Goal: Task Accomplishment & Management: Manage account settings

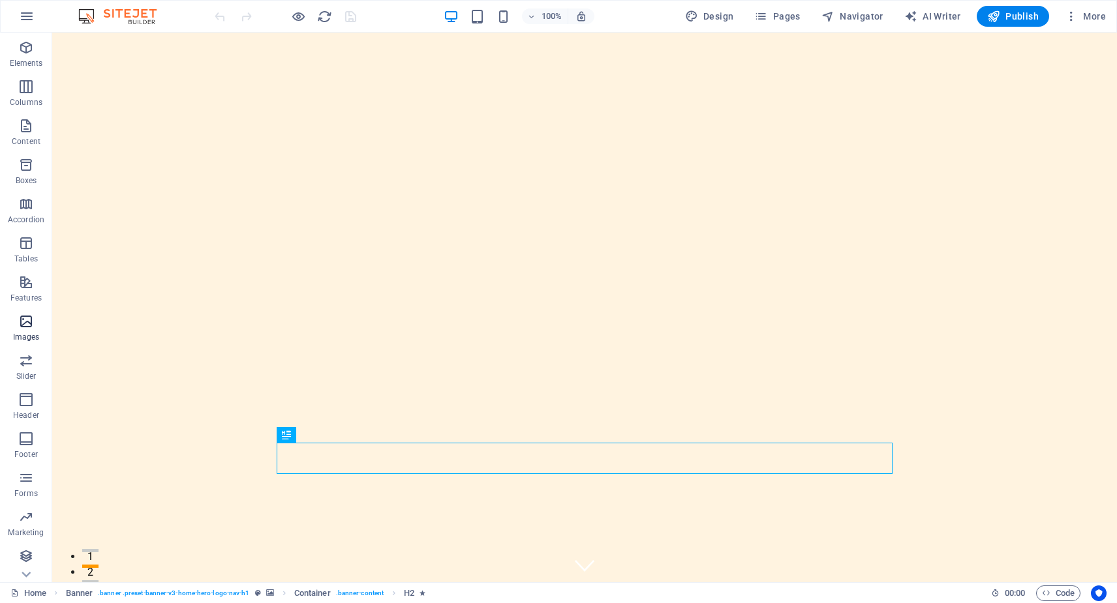
scroll to position [37, 0]
click at [282, 592] on icon "breadcrumb" at bounding box center [284, 593] width 10 height 10
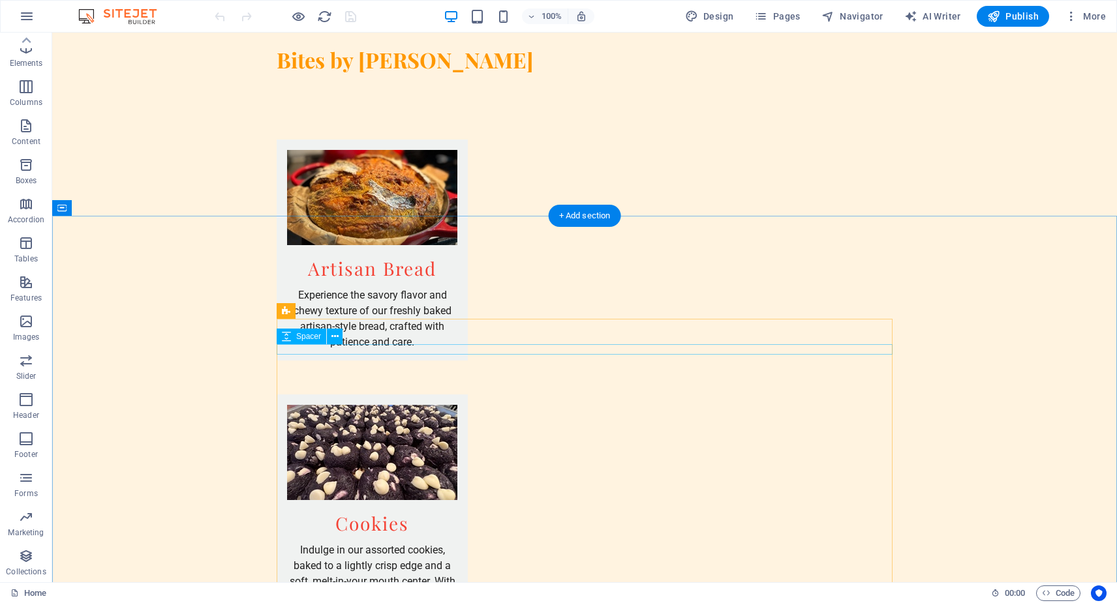
scroll to position [1465, 0]
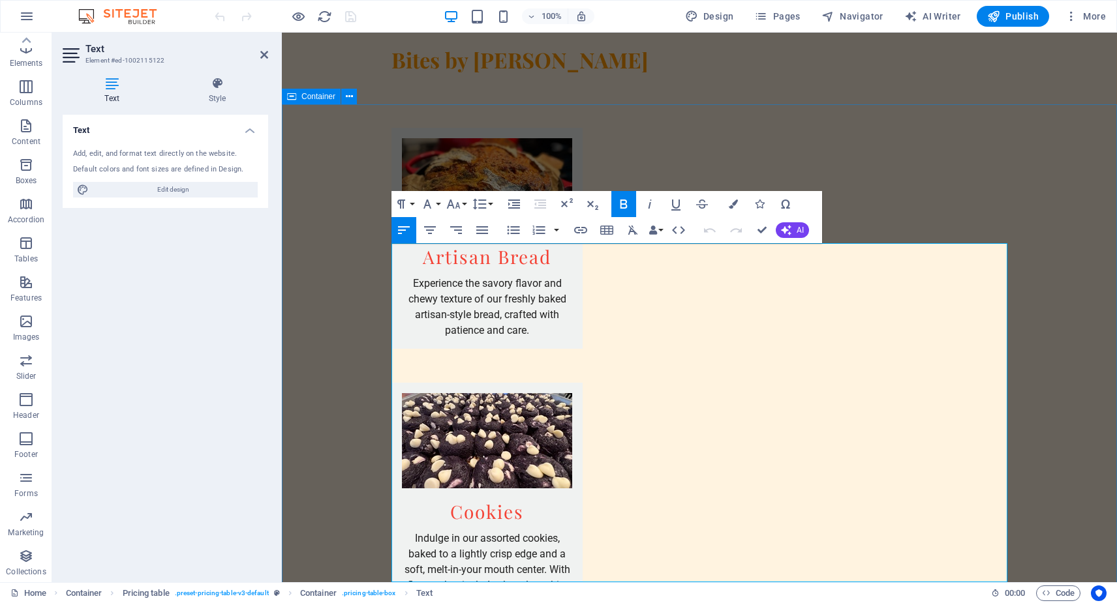
scroll to position [1572, 0]
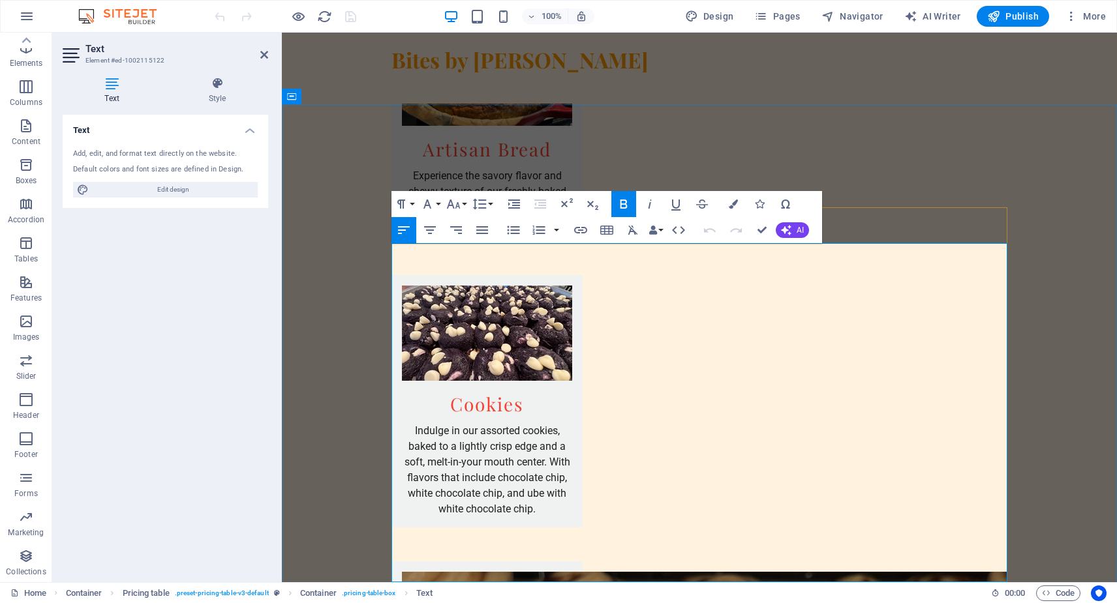
drag, startPoint x: 400, startPoint y: 422, endPoint x: 723, endPoint y: 425, distance: 322.9
copy span "DANGERLOUSY DELICIOUS CHOCOLATE CHIP COOKIES W/SEA SALT"
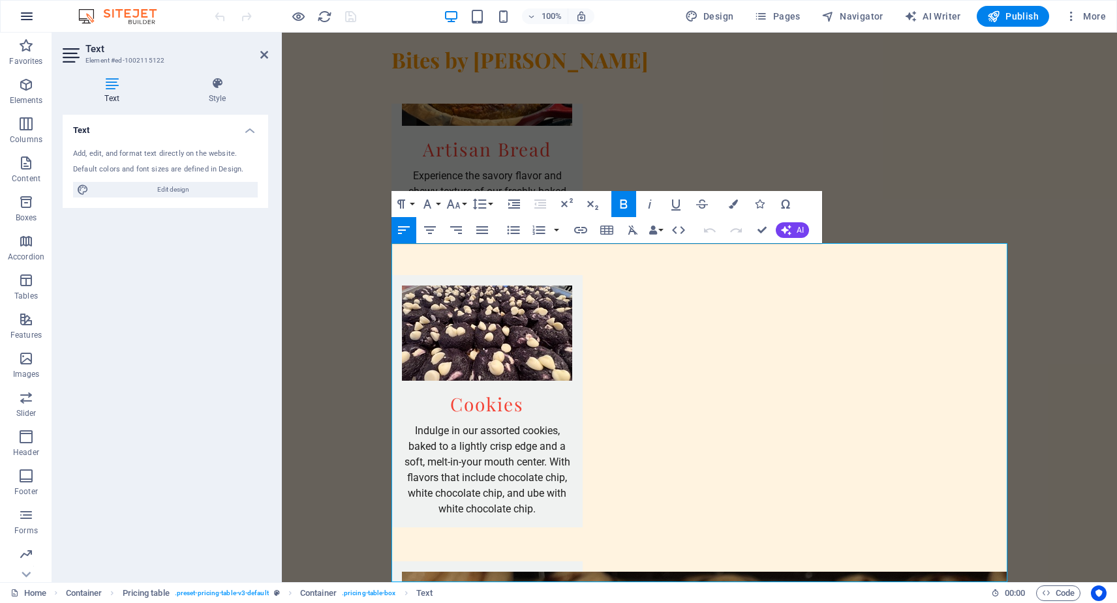
click at [29, 16] on icon "button" at bounding box center [27, 16] width 16 height 16
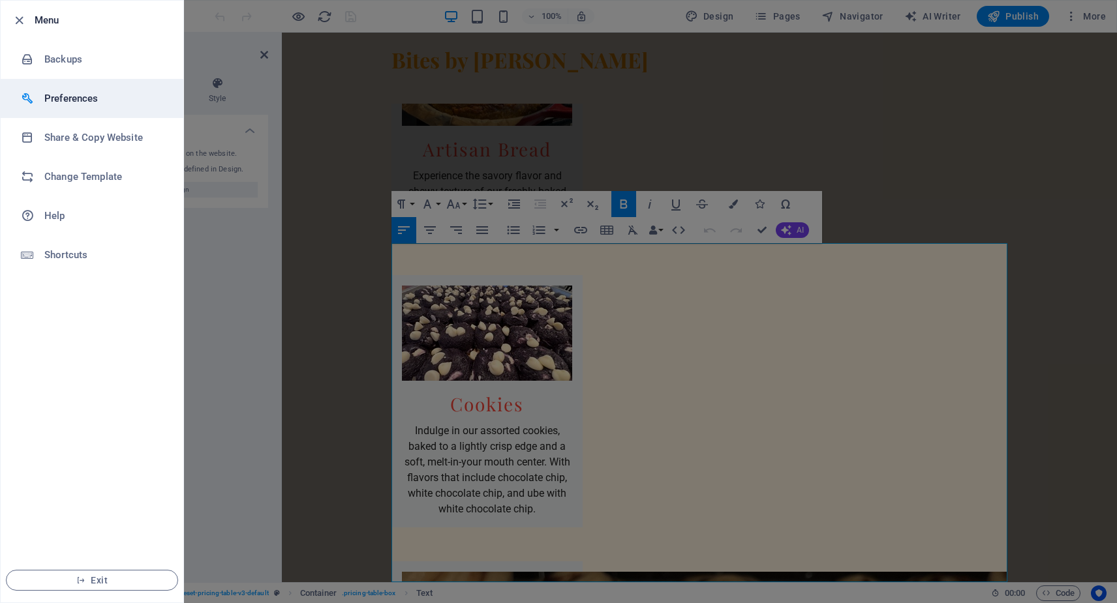
click at [76, 98] on h6 "Preferences" at bounding box center [104, 99] width 121 height 16
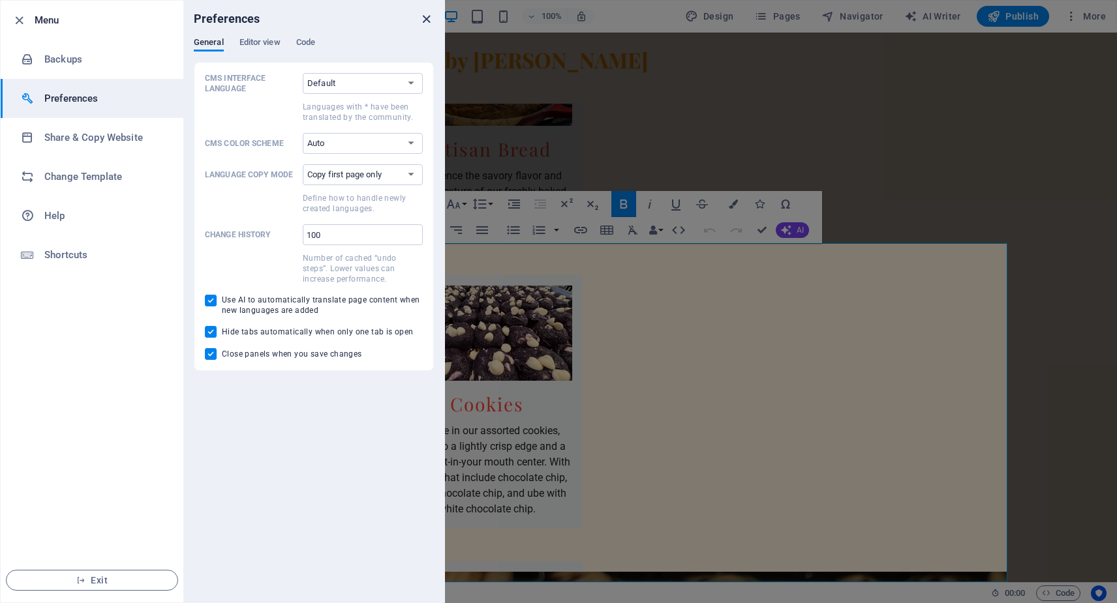
click at [426, 17] on icon "close" at bounding box center [426, 19] width 15 height 15
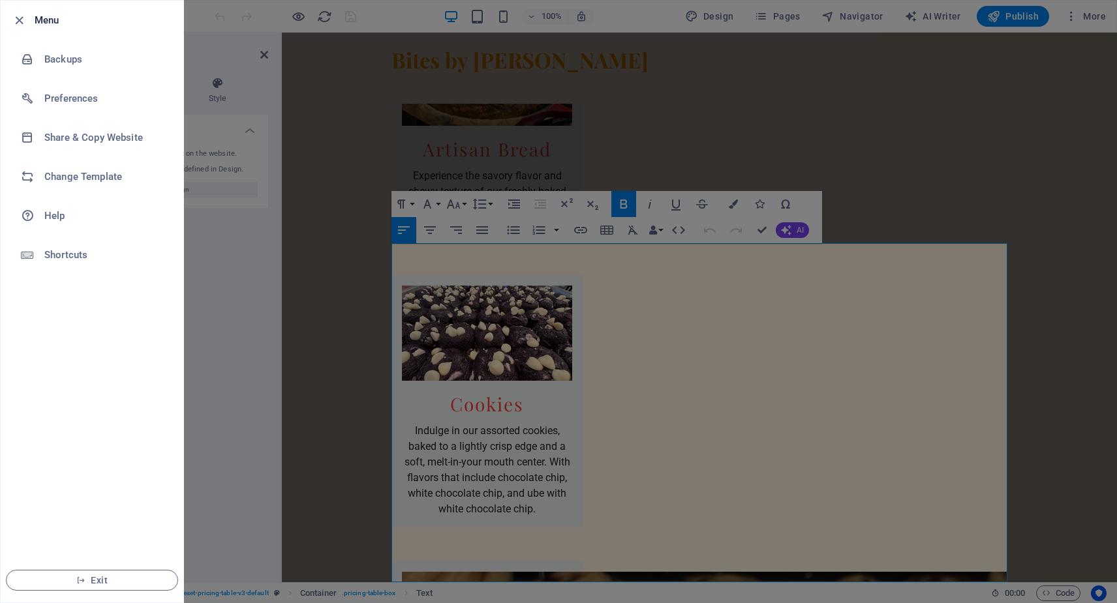
click at [1044, 217] on div at bounding box center [558, 301] width 1117 height 603
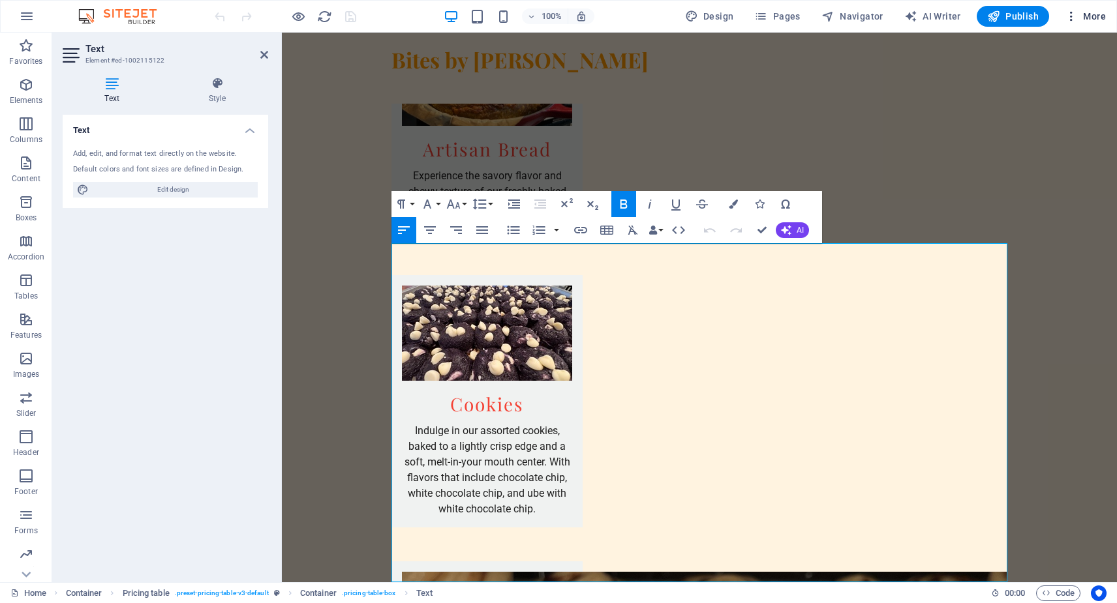
click at [1091, 18] on span "More" at bounding box center [1084, 16] width 41 height 13
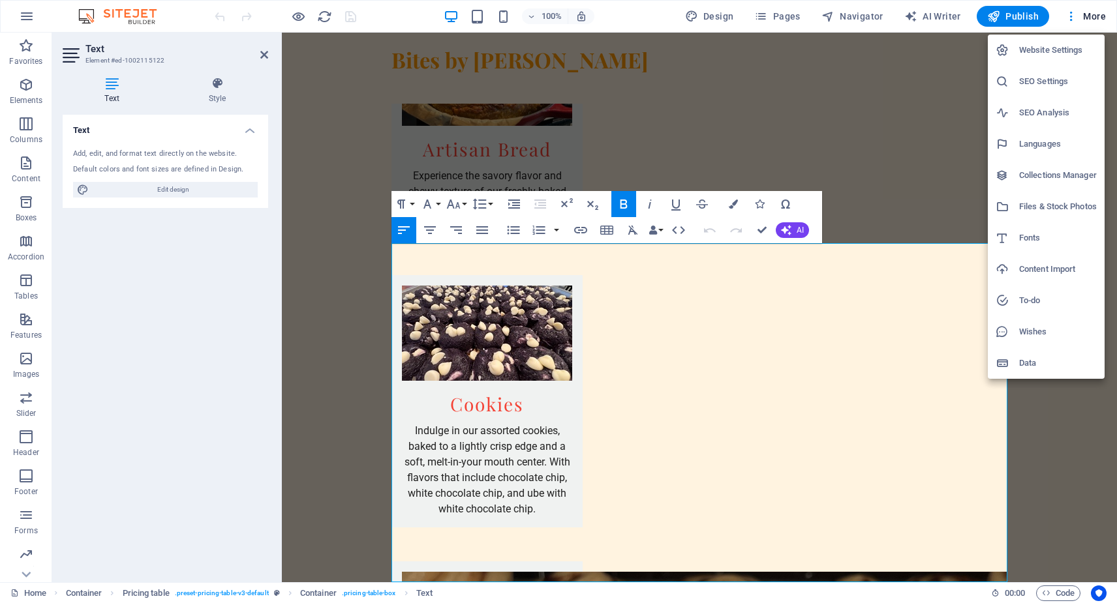
click at [1063, 52] on h6 "Website Settings" at bounding box center [1058, 50] width 78 height 16
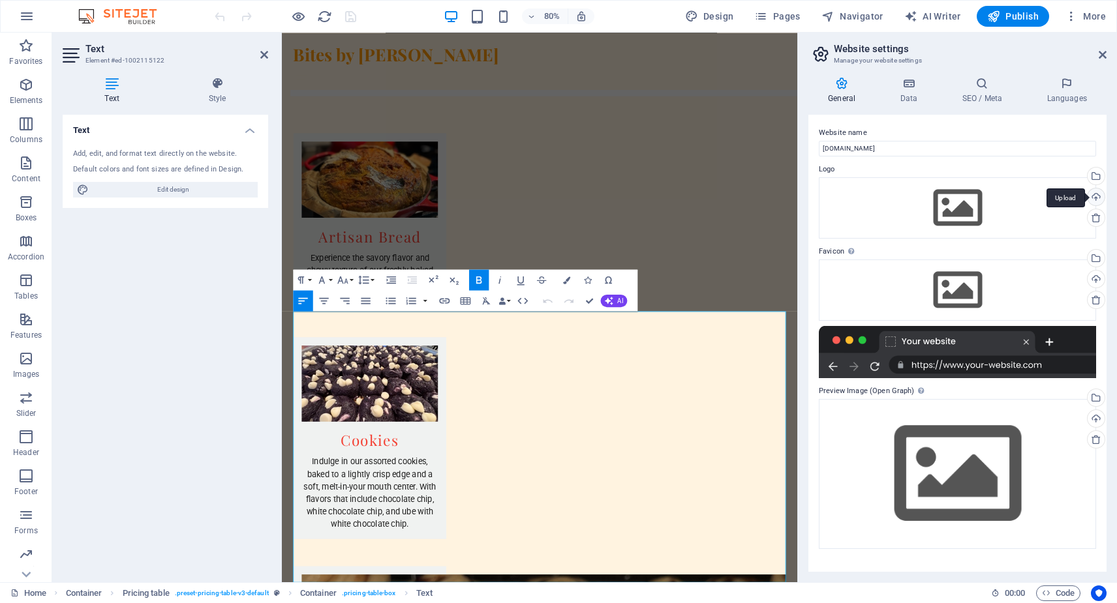
click at [1094, 196] on div "Upload" at bounding box center [1095, 198] width 20 height 20
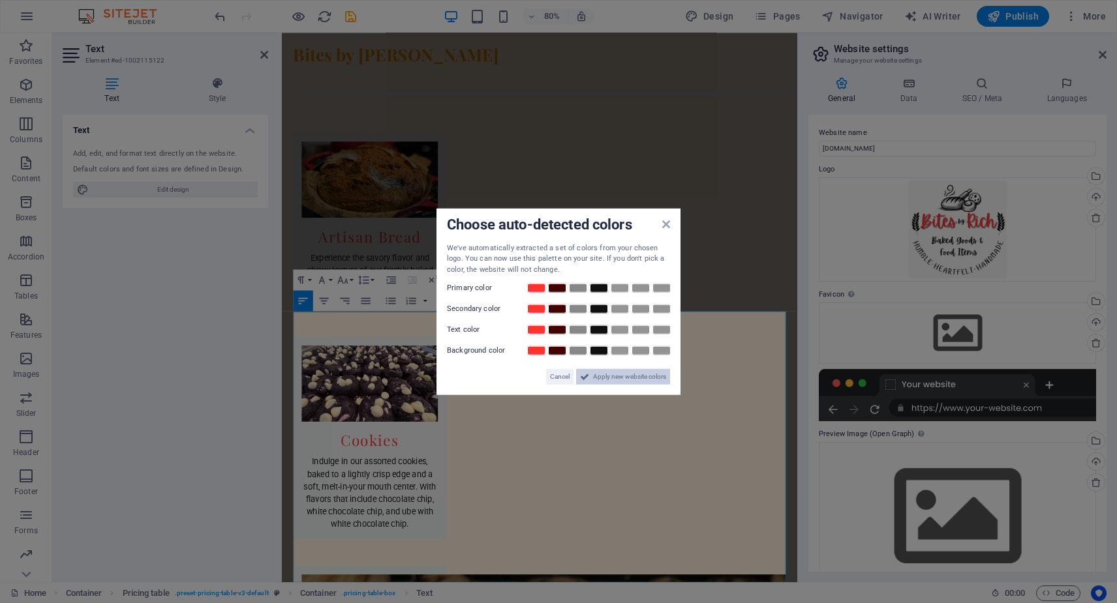
click at [612, 378] on span "Apply new website colors" at bounding box center [629, 377] width 73 height 16
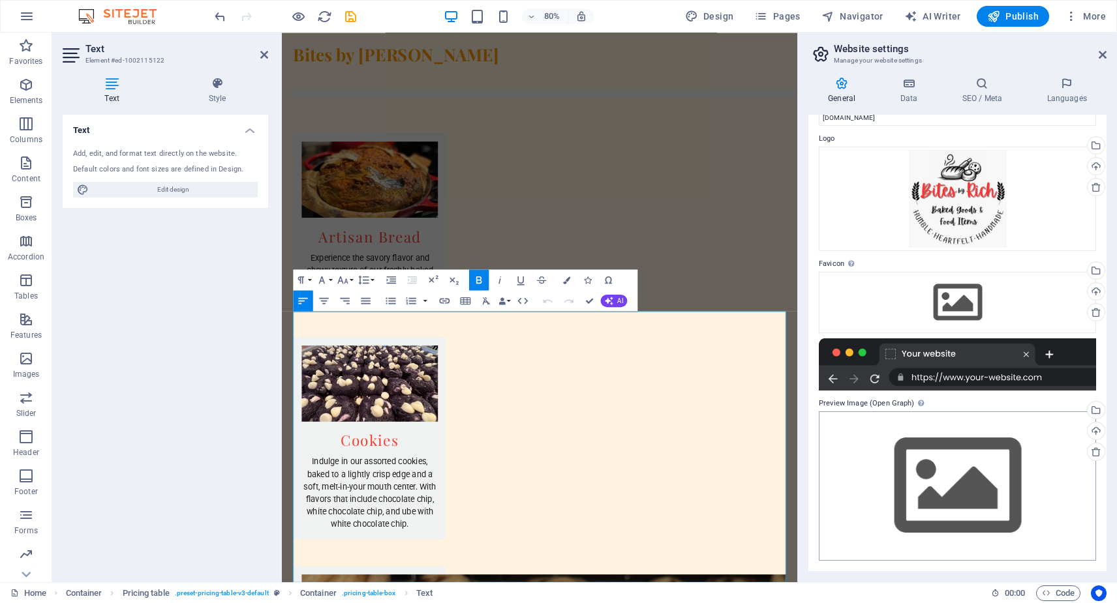
scroll to position [30, 0]
click at [1094, 434] on div "Upload" at bounding box center [1095, 433] width 20 height 20
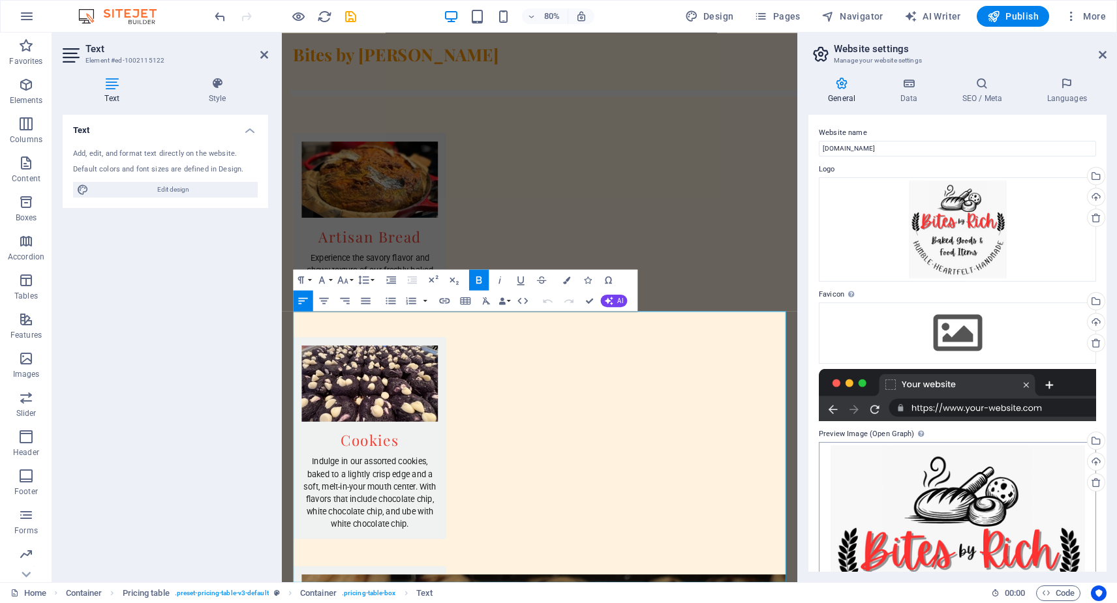
scroll to position [0, 0]
click at [909, 85] on icon at bounding box center [908, 83] width 57 height 13
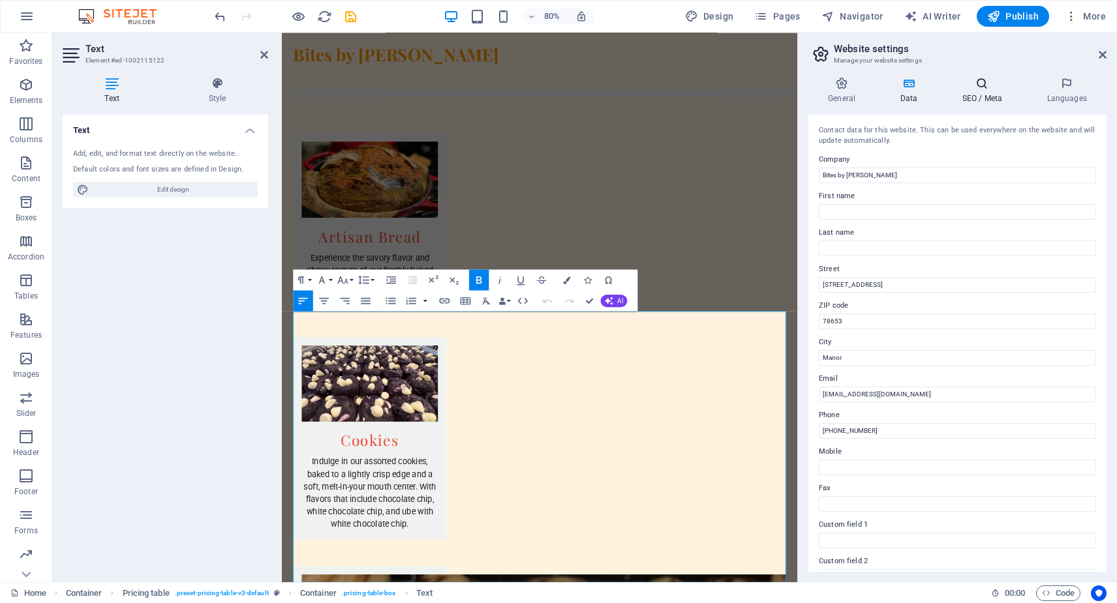
click at [983, 92] on h4 "SEO / Meta" at bounding box center [984, 90] width 85 height 27
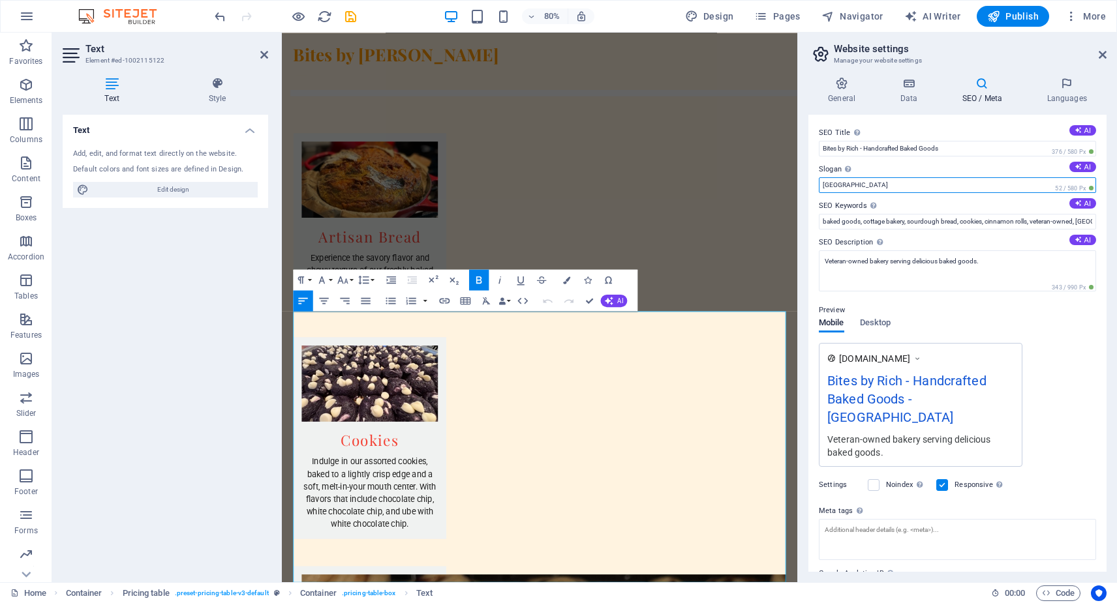
click at [866, 181] on input "[GEOGRAPHIC_DATA]" at bounding box center [957, 185] width 277 height 16
drag, startPoint x: 851, startPoint y: 185, endPoint x: 798, endPoint y: 179, distance: 53.2
click at [798, 179] on aside "Website settings Manage your website settings General Data SEO / Meta Languages…" at bounding box center [957, 308] width 320 height 550
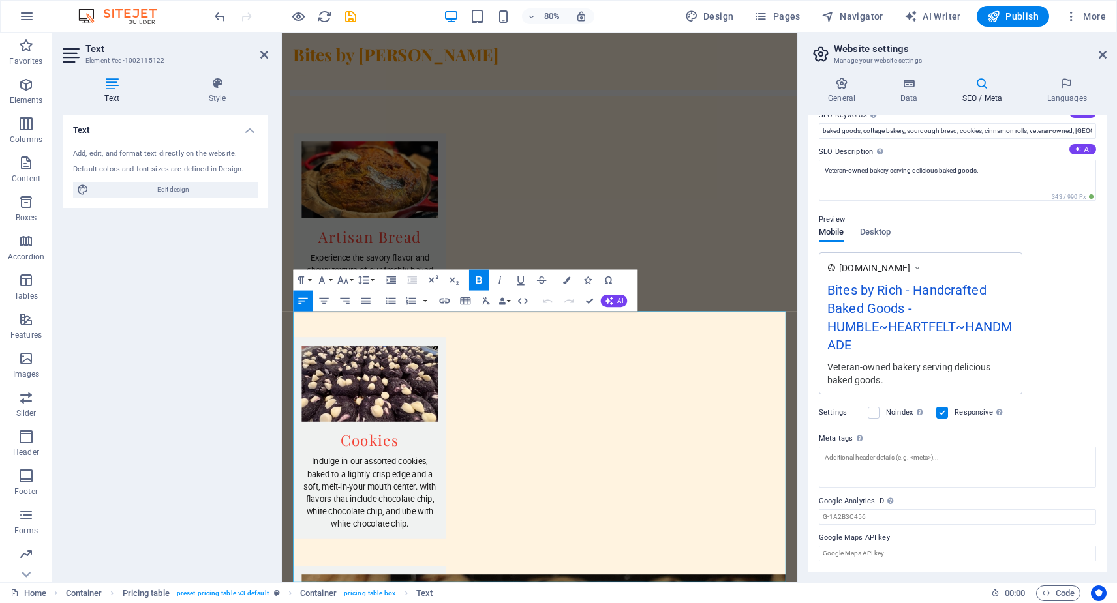
scroll to position [90, 0]
type input "HUMBLE~HEARTFELT~HANDMADE"
click at [845, 457] on textarea "Meta tags Enter HTML code here that will be placed inside the tags of your webs…" at bounding box center [957, 467] width 277 height 41
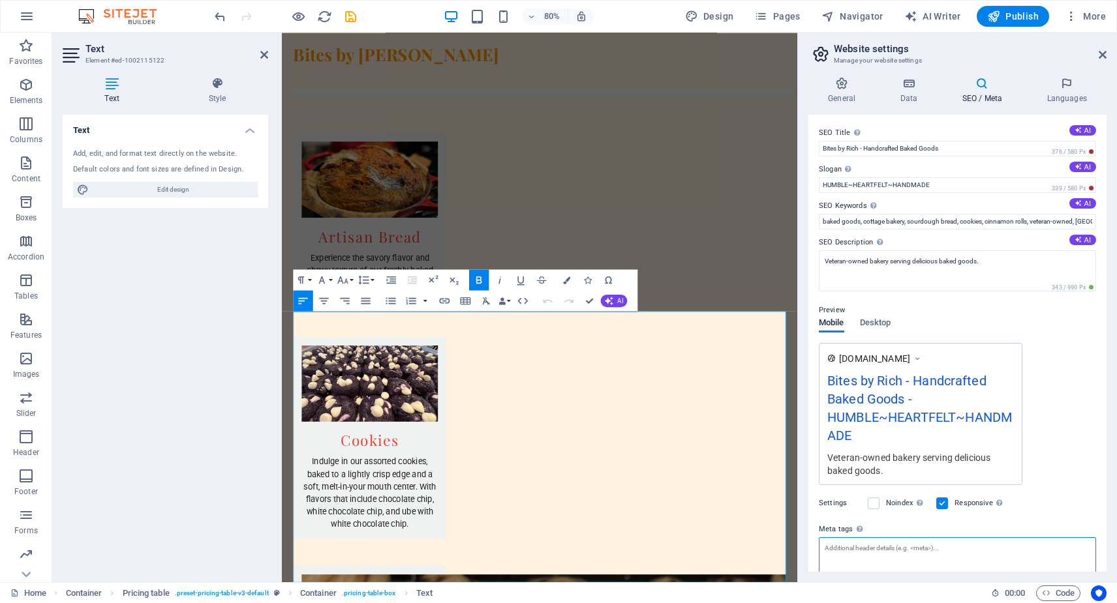
scroll to position [0, 0]
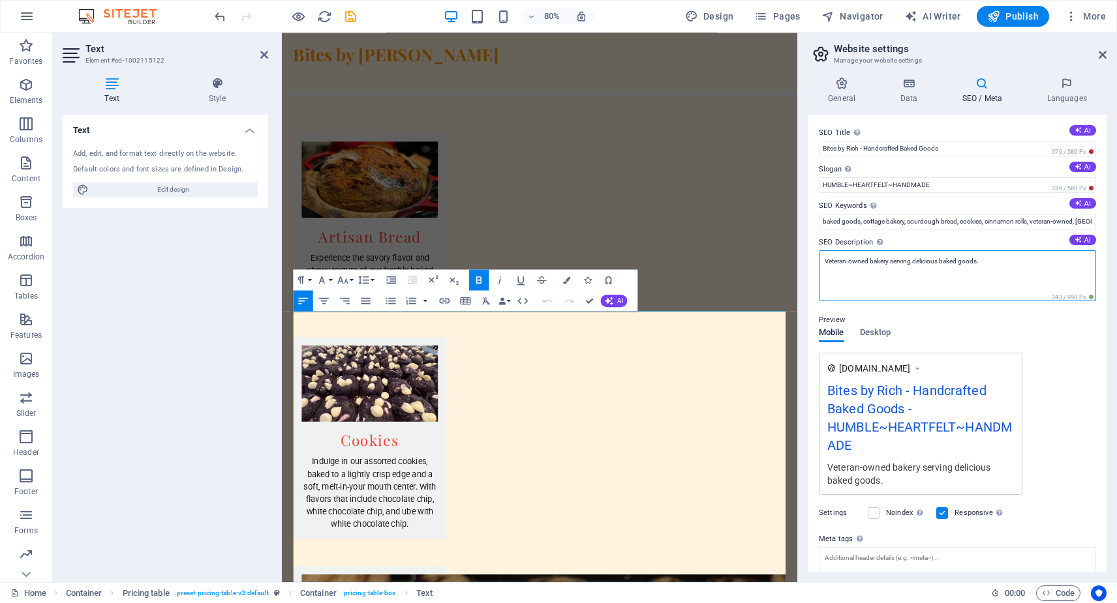
click at [984, 262] on textarea "Veteran-owned bakery serving delicious baked goods." at bounding box center [957, 275] width 277 height 51
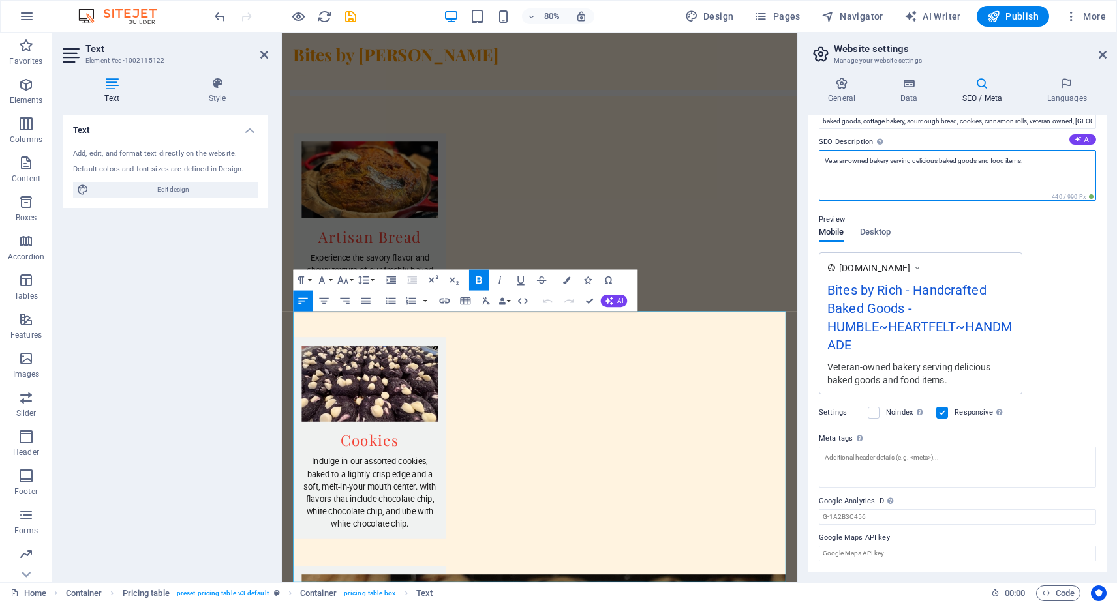
scroll to position [100, 0]
type textarea "Veteran-owned bakery serving delicious baked goods and food items."
click at [848, 552] on input "Google Maps API key" at bounding box center [957, 555] width 277 height 16
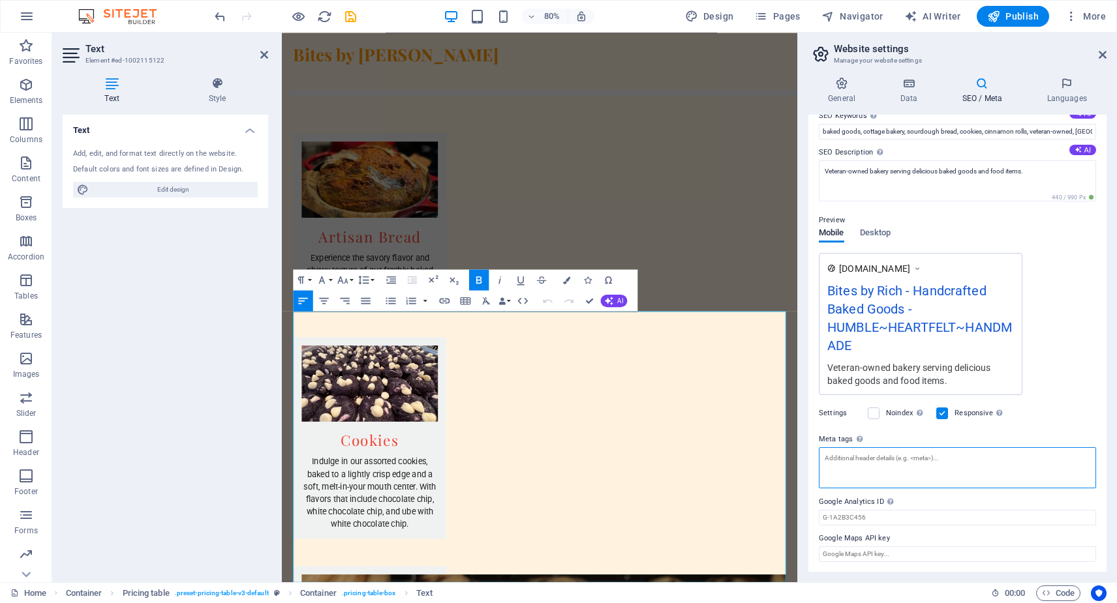
click at [843, 464] on textarea "Meta tags Enter HTML code here that will be placed inside the tags of your webs…" at bounding box center [957, 467] width 277 height 41
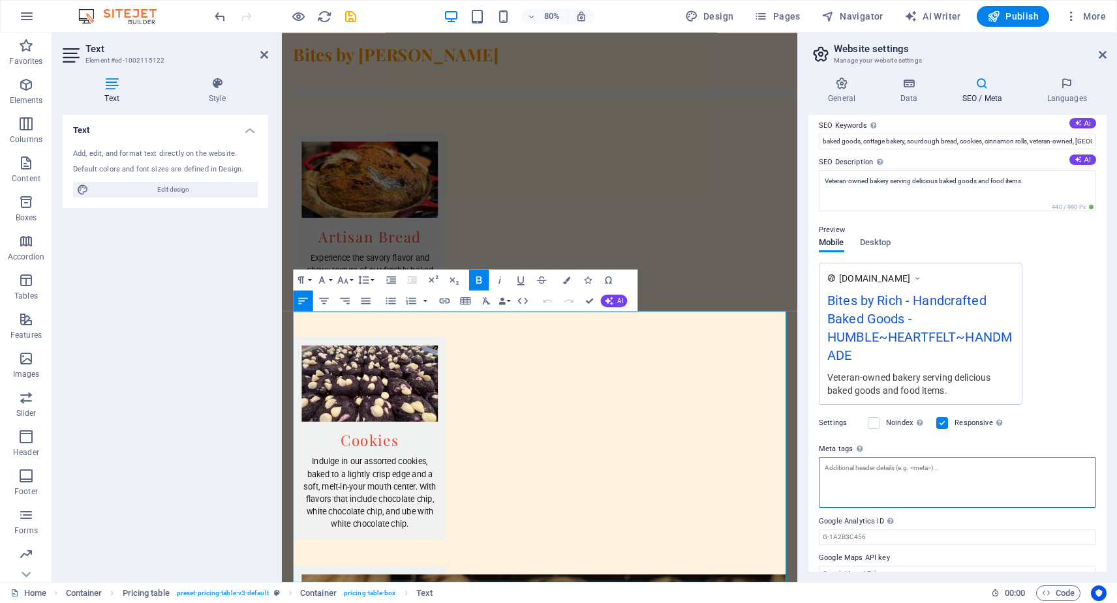
click at [839, 464] on textarea "Meta tags Enter HTML code here that will be placed inside the tags of your webs…" at bounding box center [957, 482] width 277 height 51
paste textarea "<!-- Title Tag --> <title>Handcrafted Baked Goods | Bites by [PERSON_NAME]</tit…"
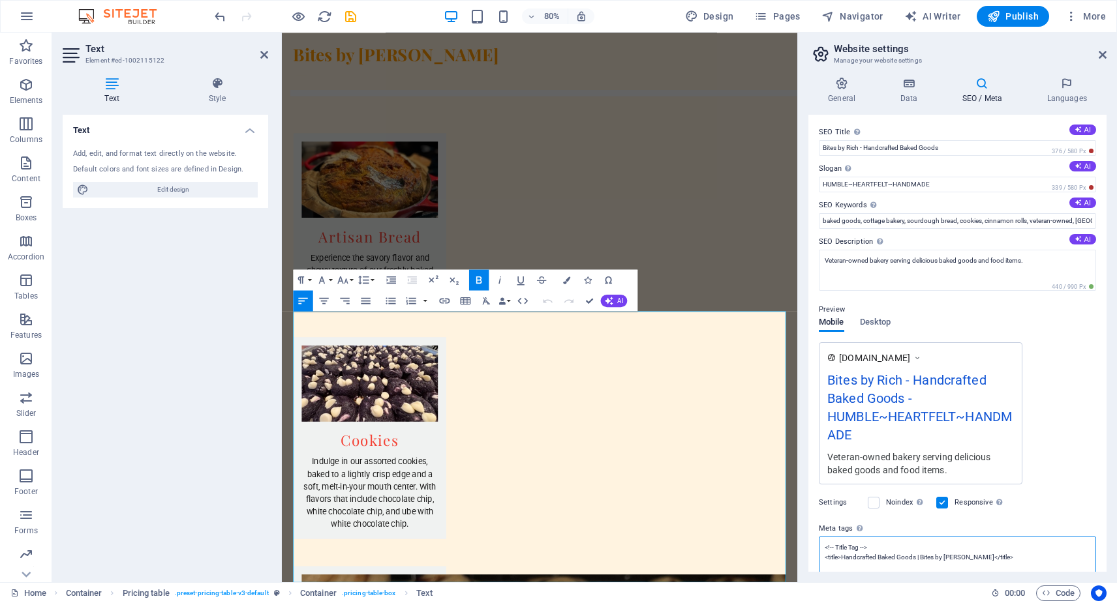
scroll to position [4, 0]
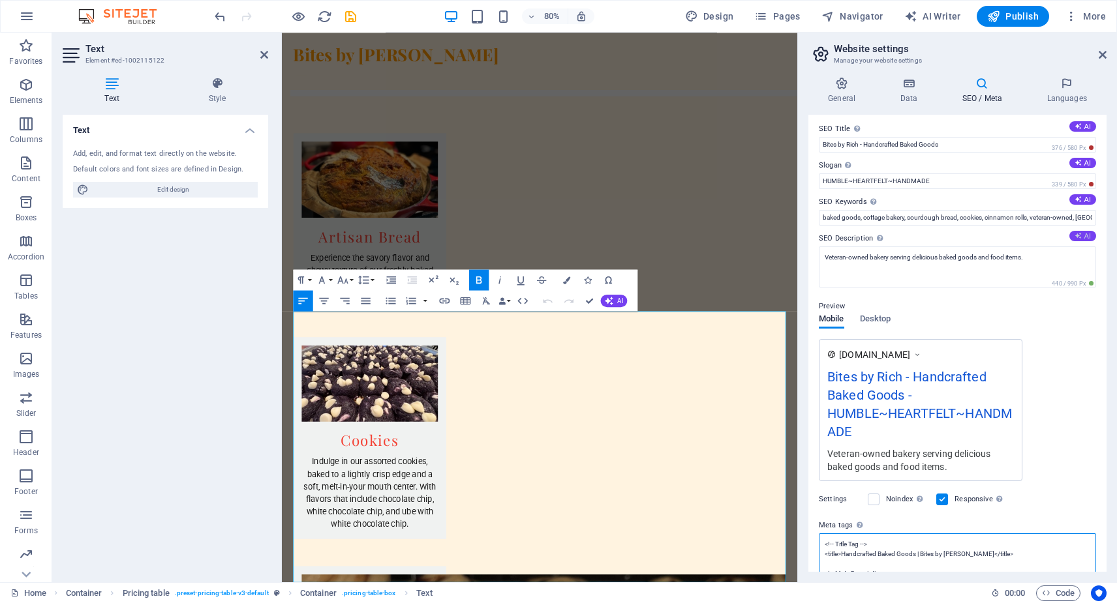
type textarea "<!-- Title Tag --> <title>Handcrafted Baked Goods | Bites by [PERSON_NAME]</tit…"
click at [1081, 235] on button "AI" at bounding box center [1082, 236] width 27 height 10
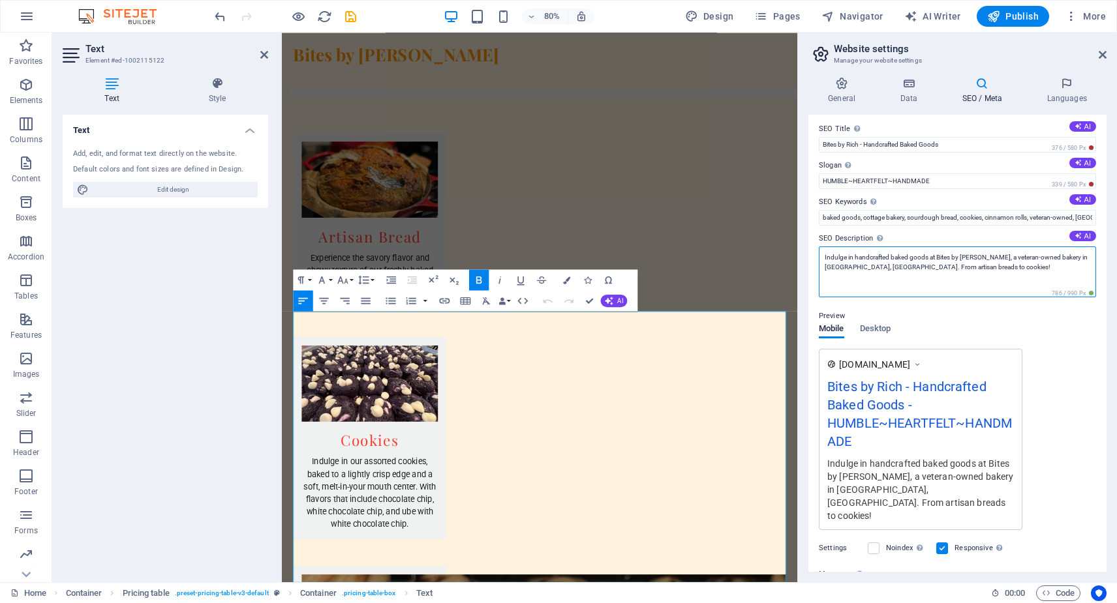
click at [924, 266] on textarea "Indulge in handcrafted baked goods at Bites by [PERSON_NAME], a veteran-owned b…" at bounding box center [957, 272] width 277 height 51
click at [1014, 271] on textarea "Indulge in handcrafted baked goods at Bites by [PERSON_NAME], a veteran-owned b…" at bounding box center [957, 272] width 277 height 51
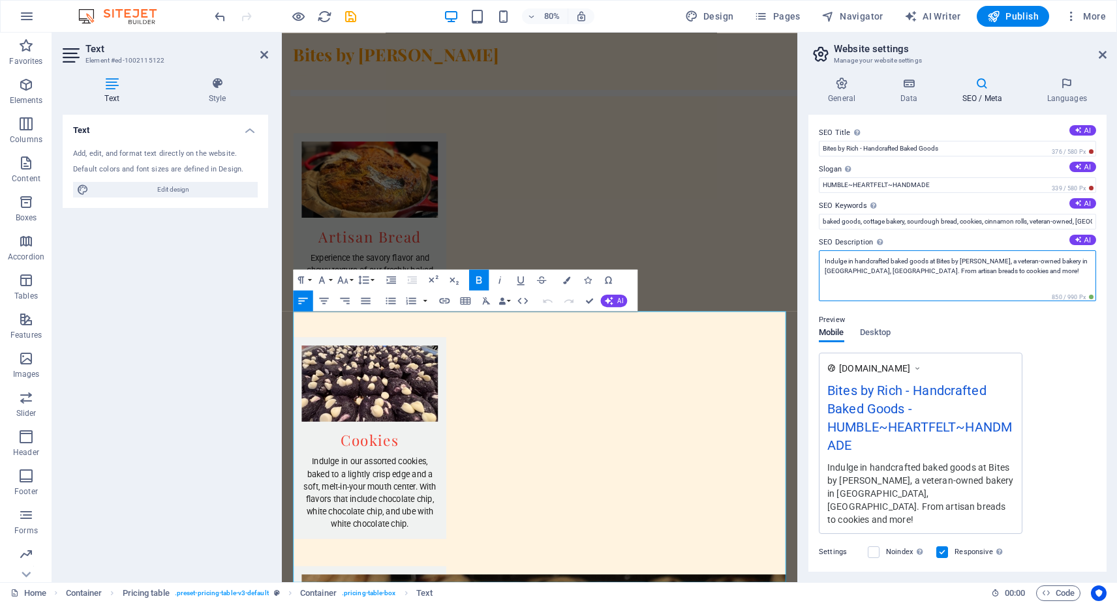
scroll to position [0, 0]
type textarea "Indulge in handcrafted baked goods at Bites by [PERSON_NAME], a veteran-owned b…"
click at [346, 16] on icon "save" at bounding box center [350, 16] width 15 height 15
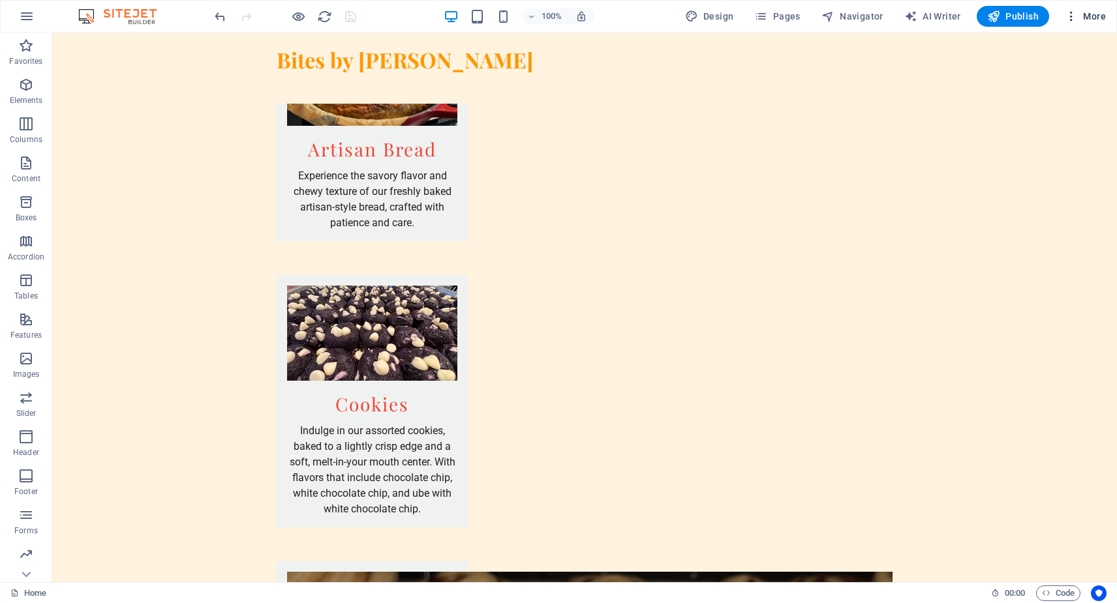
click at [1085, 17] on span "More" at bounding box center [1084, 16] width 41 height 13
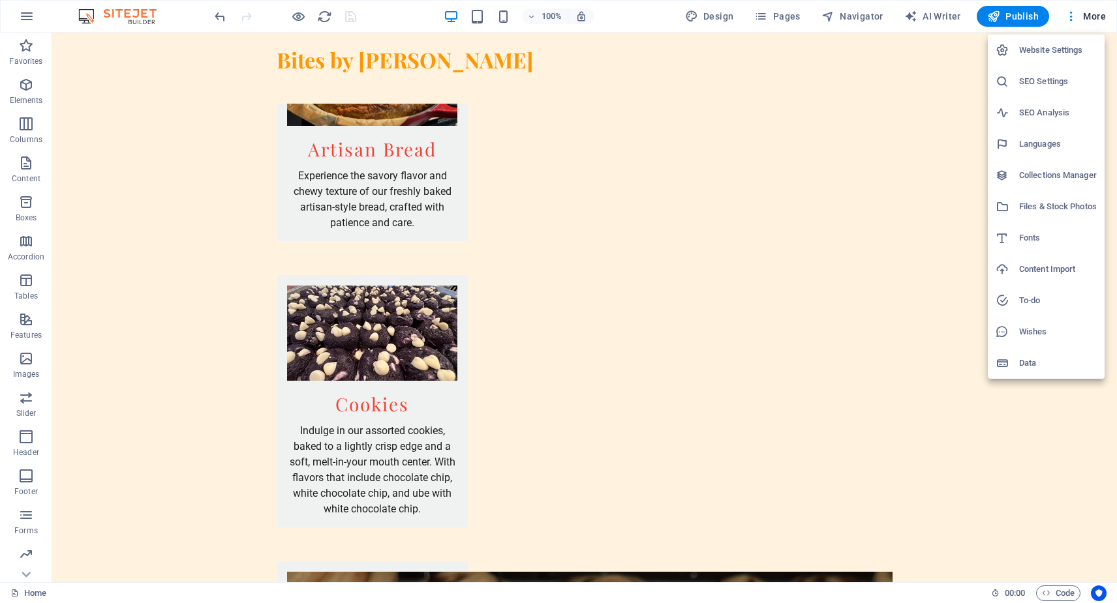
click at [1053, 83] on h6 "SEO Settings" at bounding box center [1058, 82] width 78 height 16
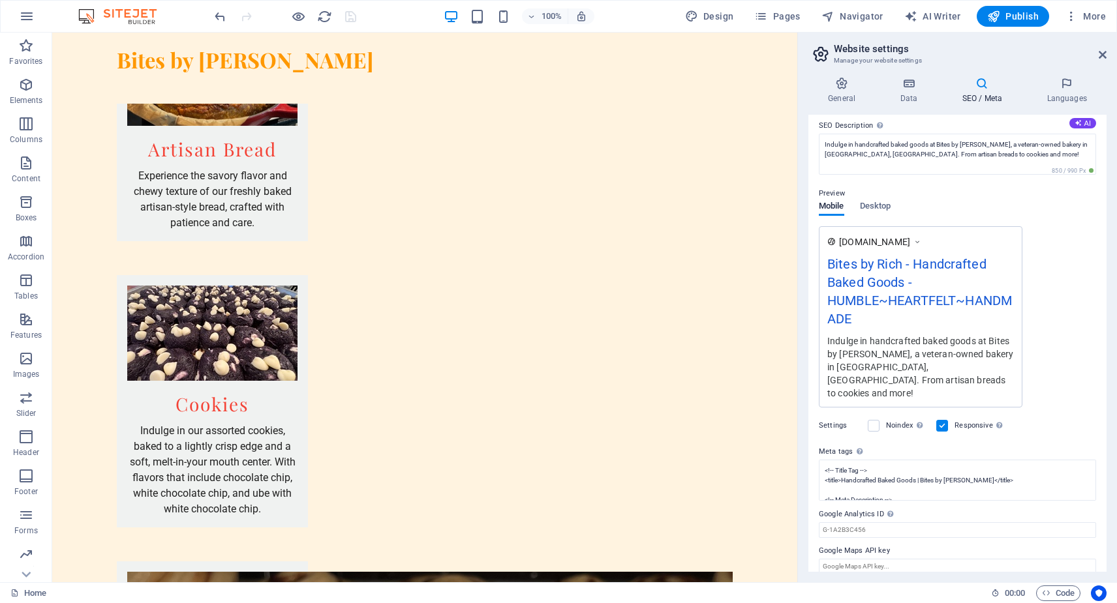
scroll to position [116, 0]
click at [1023, 16] on span "Publish" at bounding box center [1013, 16] width 52 height 13
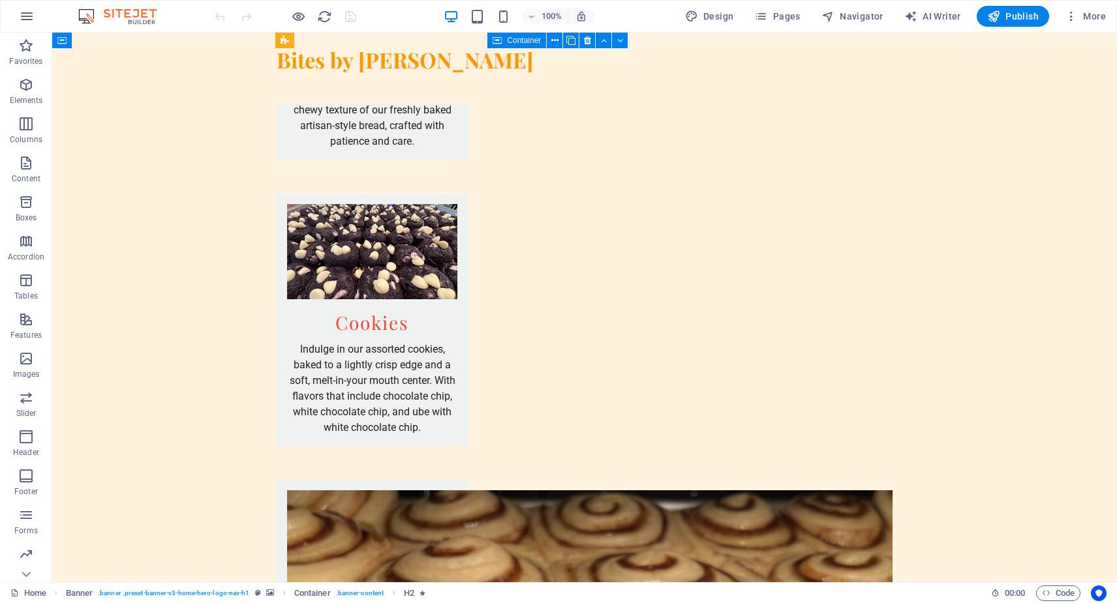
scroll to position [1664, 0]
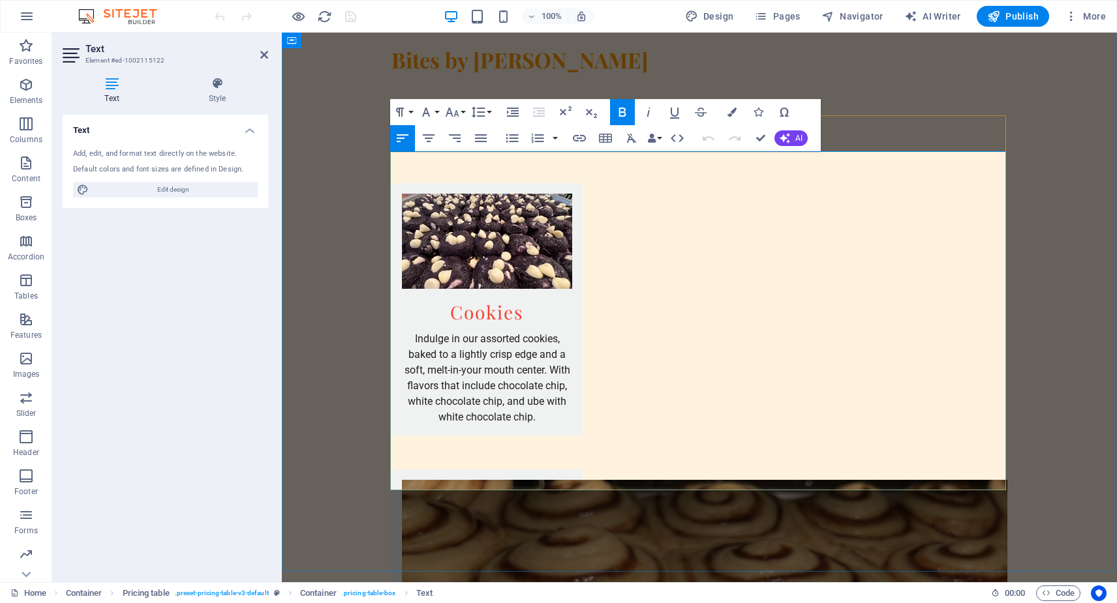
click at [998, 80] on div "Bites by Rich Home About Services Menu Contact" at bounding box center [699, 68] width 835 height 71
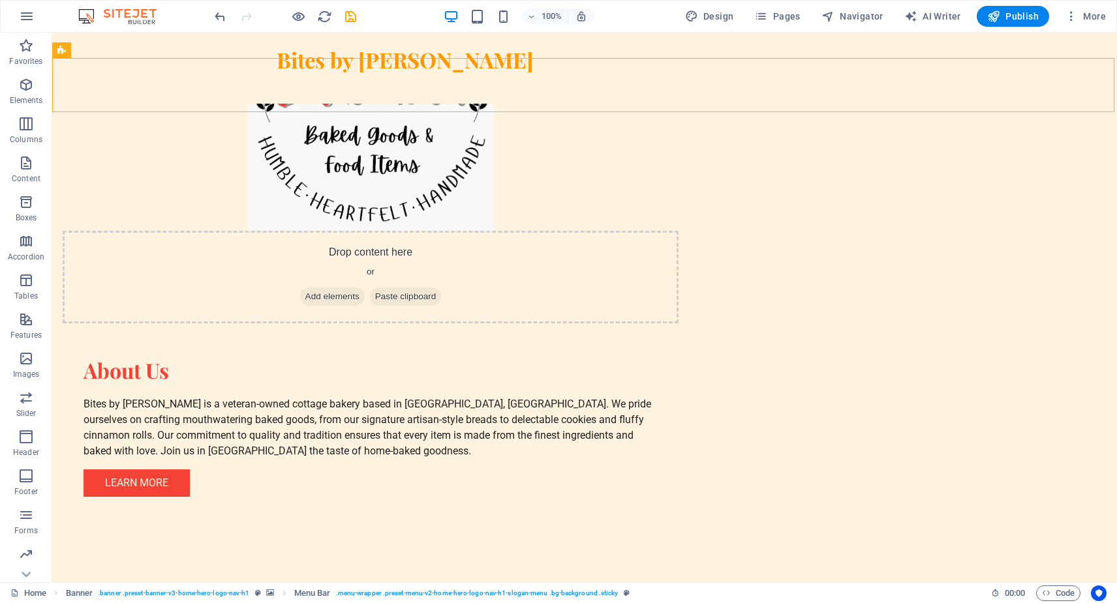
scroll to position [710, 0]
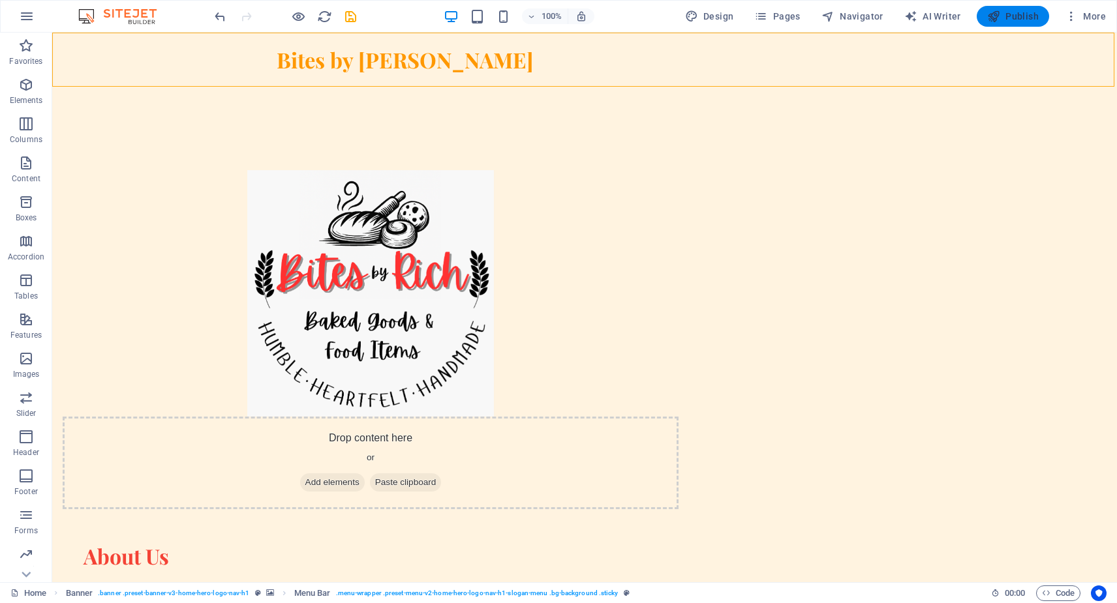
click at [1021, 19] on span "Publish" at bounding box center [1013, 16] width 52 height 13
